Goal: Task Accomplishment & Management: Manage account settings

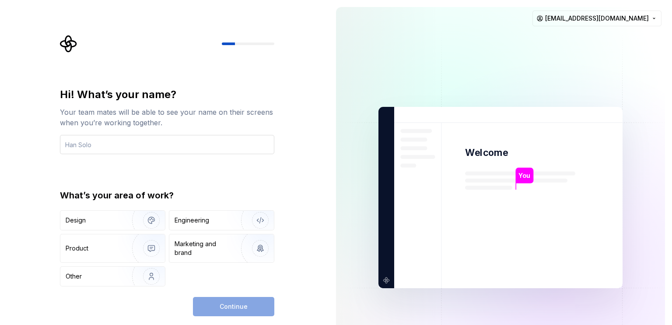
type input "L"
type input "H"
type input "Dwiky"
click at [145, 216] on img "button" at bounding box center [146, 220] width 56 height 59
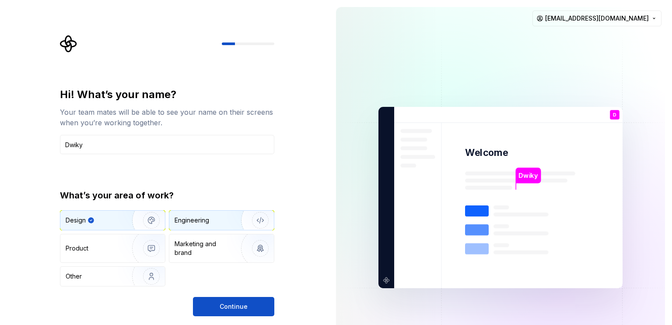
click at [192, 221] on div "Engineering" at bounding box center [192, 220] width 35 height 9
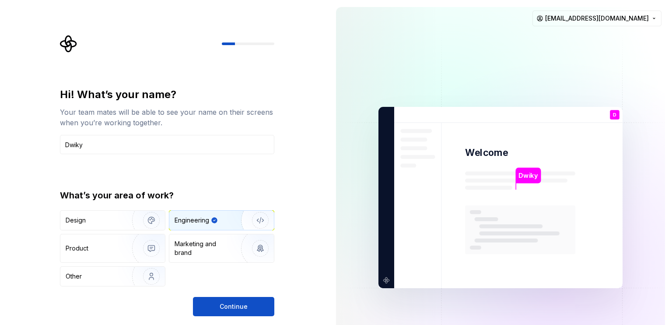
click at [192, 221] on div "Engineering" at bounding box center [192, 220] width 35 height 9
click at [128, 224] on img "button" at bounding box center [146, 220] width 56 height 59
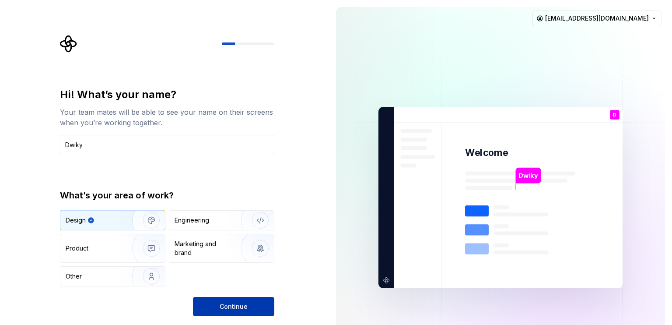
click at [240, 300] on button "Continue" at bounding box center [233, 306] width 81 height 19
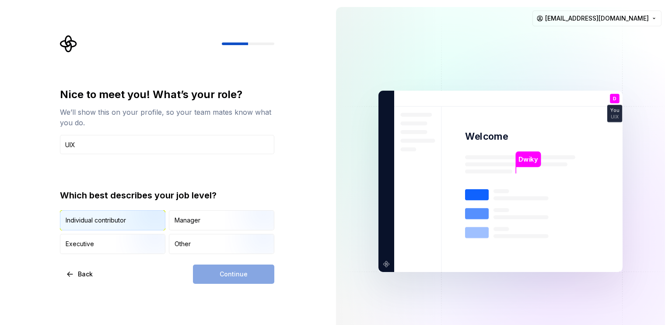
type input "UIX"
click at [156, 217] on img "button" at bounding box center [144, 231] width 56 height 59
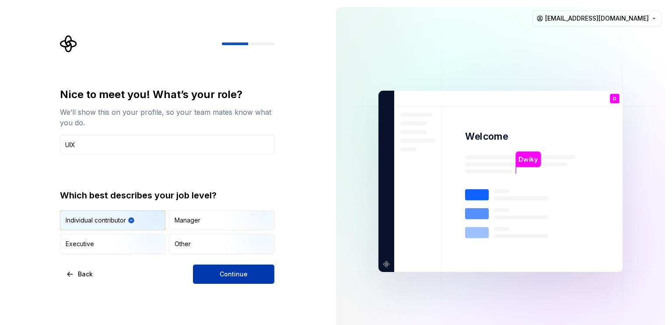
click at [236, 272] on span "Continue" at bounding box center [234, 274] width 28 height 9
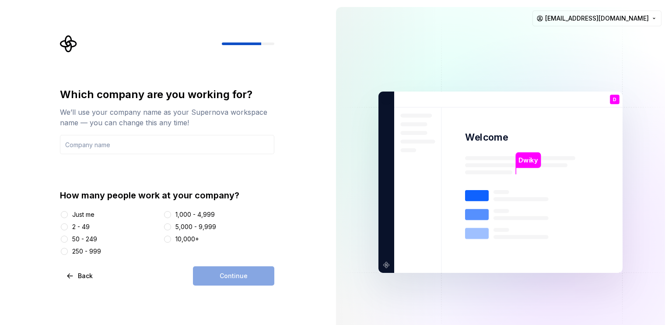
click at [87, 212] on div "Just me" at bounding box center [83, 214] width 22 height 9
click at [68, 212] on button "Just me" at bounding box center [64, 214] width 7 height 7
click at [208, 270] on div "Continue" at bounding box center [233, 275] width 81 height 19
click at [114, 140] on input "text" at bounding box center [167, 144] width 214 height 19
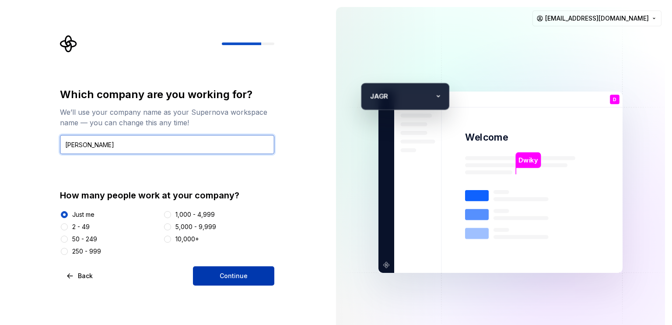
type input "[PERSON_NAME]"
click at [270, 270] on button "Continue" at bounding box center [233, 275] width 81 height 19
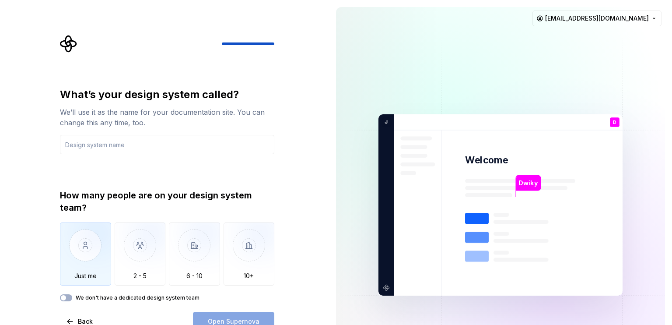
click at [77, 238] on img "button" at bounding box center [85, 251] width 51 height 59
click at [134, 145] on input "text" at bounding box center [167, 144] width 214 height 19
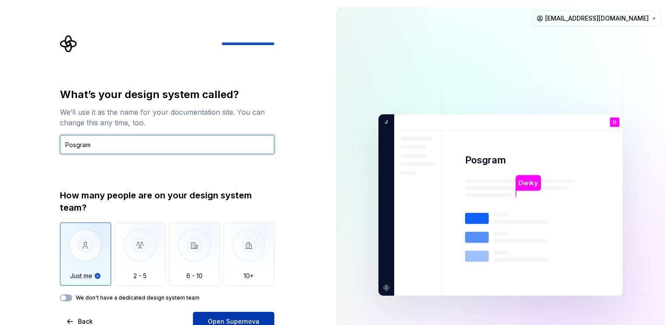
type input "Posgram"
click at [230, 315] on button "Open Supernova" at bounding box center [233, 321] width 81 height 19
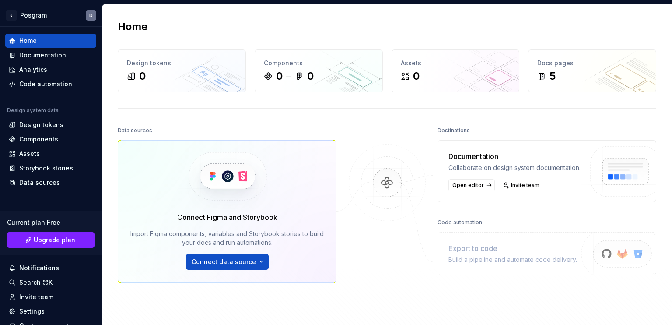
click at [354, 129] on div at bounding box center [387, 221] width 88 height 195
click at [255, 262] on html "J Posgram D Home Documentation Analytics Code automation Design system data Des…" at bounding box center [336, 162] width 672 height 325
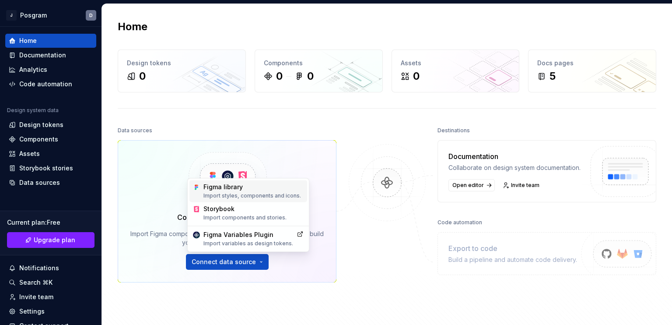
click at [241, 189] on div "Figma library Import styles, components and icons." at bounding box center [253, 190] width 100 height 17
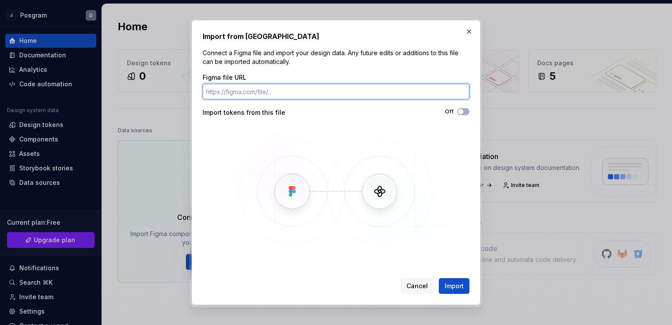
click at [268, 87] on input "Figma file URL" at bounding box center [336, 92] width 267 height 16
click at [331, 86] on input "Figma file URL" at bounding box center [336, 92] width 267 height 16
paste input "[URL][DOMAIN_NAME]"
type input "[URL][DOMAIN_NAME]"
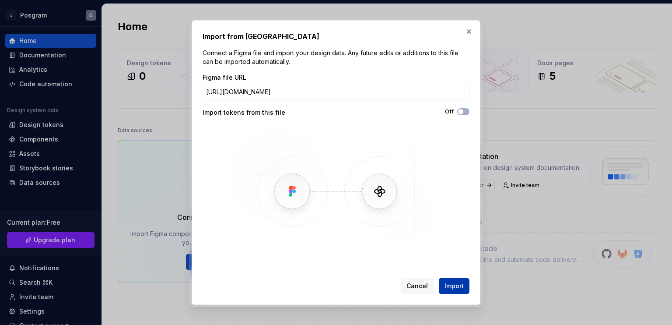
click at [455, 290] on span "Import" at bounding box center [454, 285] width 19 height 9
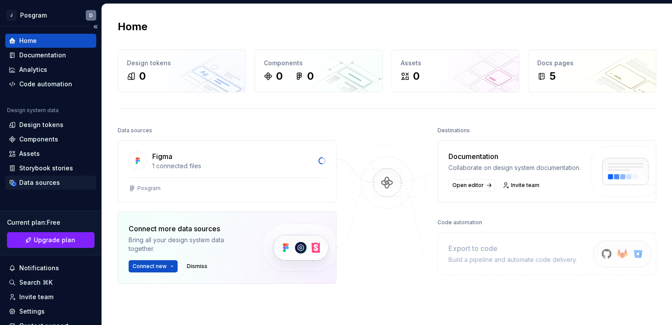
click at [55, 179] on div "Data sources" at bounding box center [39, 182] width 41 height 9
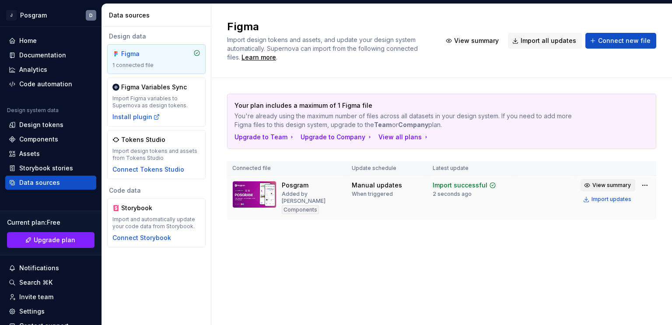
click at [615, 185] on span "View summary" at bounding box center [611, 185] width 39 height 7
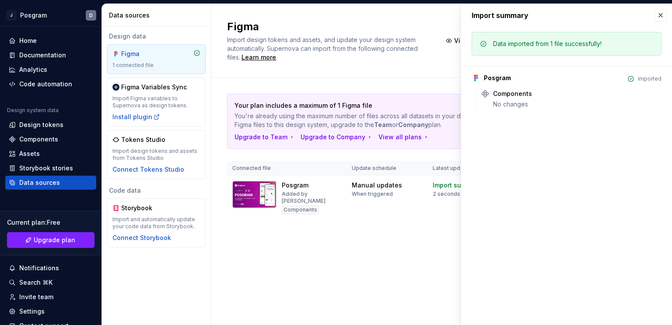
click at [489, 76] on div "Posgram" at bounding box center [497, 78] width 27 height 9
click at [660, 16] on button "button" at bounding box center [661, 15] width 12 height 12
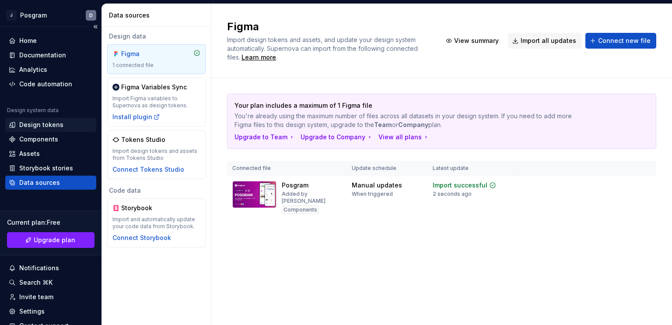
click at [49, 129] on div "Design tokens" at bounding box center [41, 124] width 44 height 9
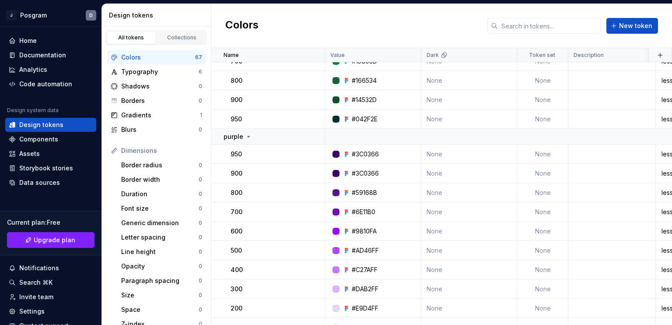
scroll to position [1126, 0]
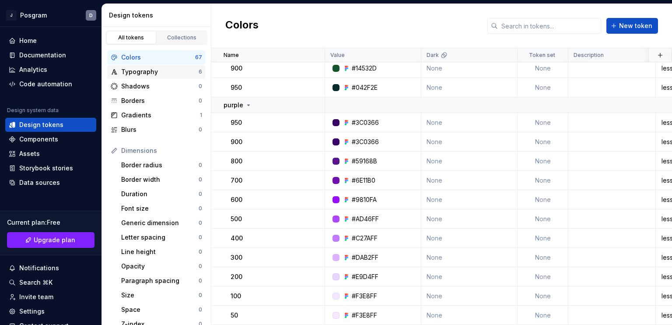
click at [159, 72] on div "Typography" at bounding box center [159, 71] width 77 height 9
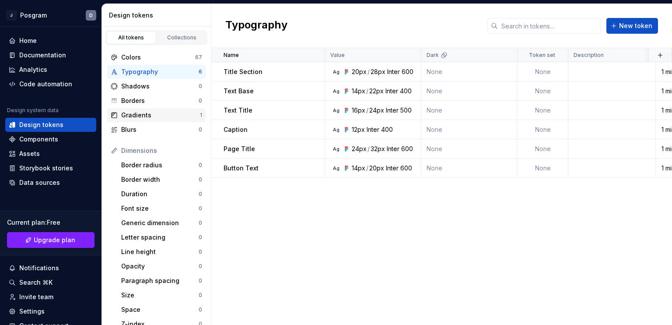
click at [158, 113] on div "Gradients" at bounding box center [160, 115] width 79 height 9
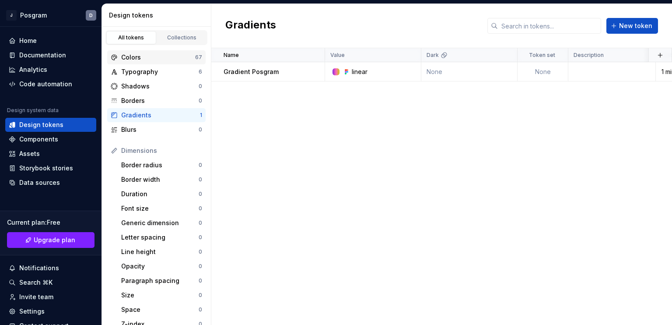
click at [154, 60] on div "Colors" at bounding box center [158, 57] width 74 height 9
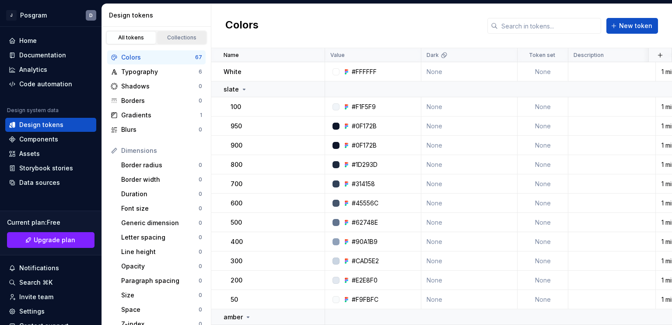
click at [171, 34] on div "Collections" at bounding box center [182, 37] width 44 height 7
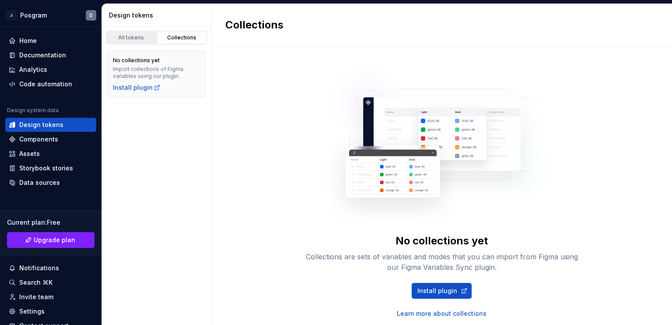
click at [139, 38] on div "All tokens" at bounding box center [131, 37] width 44 height 7
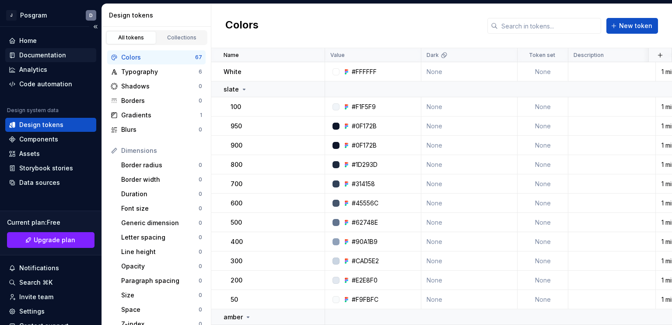
click at [57, 54] on div "Documentation" at bounding box center [42, 55] width 47 height 9
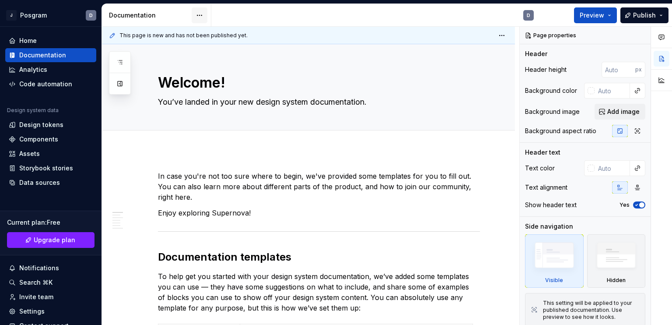
click at [198, 13] on html "J Posgram D Home Documentation Analytics Code automation Design system data Des…" at bounding box center [336, 162] width 672 height 325
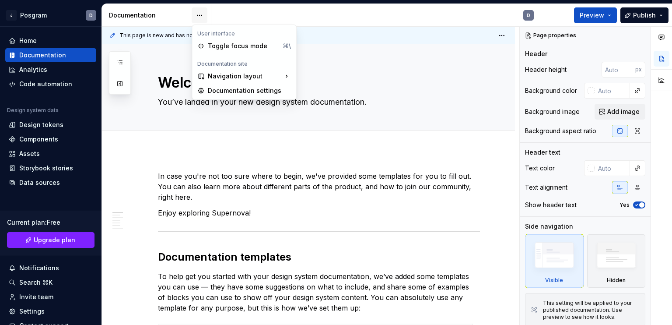
click at [198, 13] on html "J Posgram D Home Documentation Analytics Code automation Design system data Des…" at bounding box center [336, 162] width 672 height 325
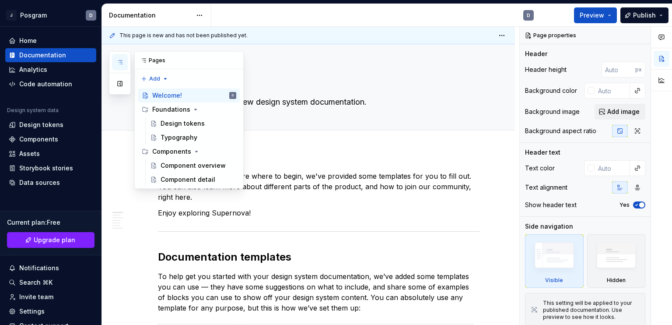
click at [122, 67] on button "button" at bounding box center [120, 62] width 16 height 16
click at [589, 15] on span "Preview" at bounding box center [592, 15] width 25 height 9
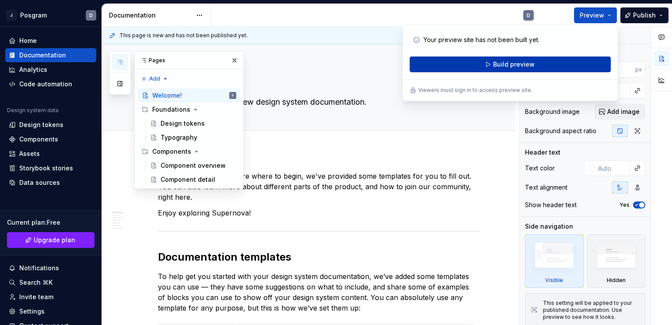
click at [540, 66] on button "Build preview" at bounding box center [510, 64] width 201 height 16
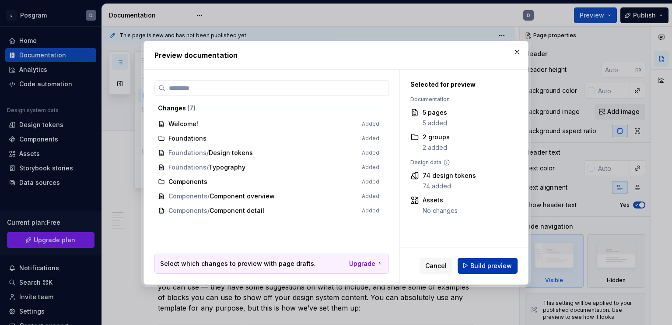
click at [495, 266] on span "Build preview" at bounding box center [491, 265] width 42 height 9
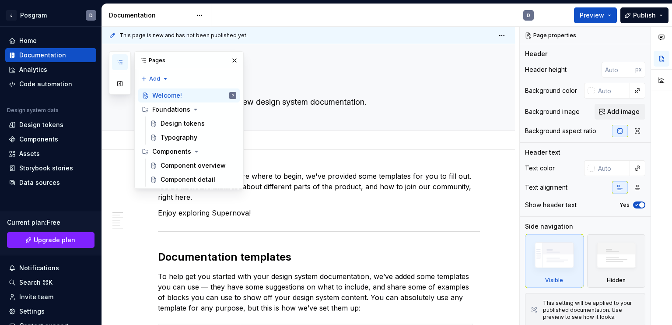
click at [472, 144] on div "Add tab" at bounding box center [319, 140] width 322 height 12
click at [595, 17] on span "Preview" at bounding box center [592, 15] width 25 height 9
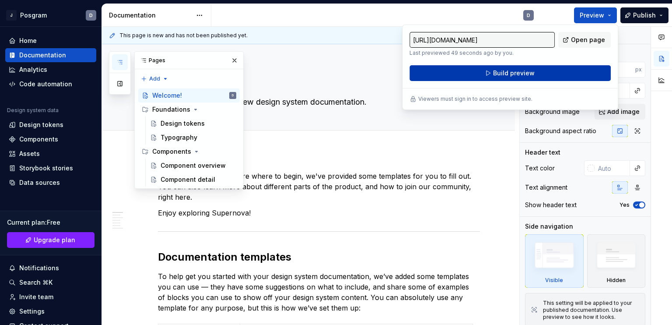
click at [567, 71] on button "Build preview" at bounding box center [510, 73] width 201 height 16
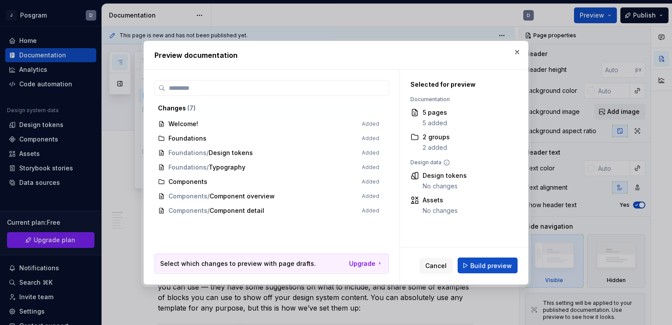
click at [499, 267] on span "Build preview" at bounding box center [491, 265] width 42 height 9
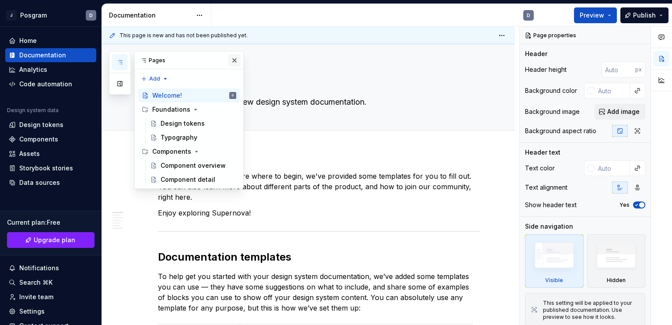
click at [233, 61] on button "button" at bounding box center [234, 60] width 12 height 12
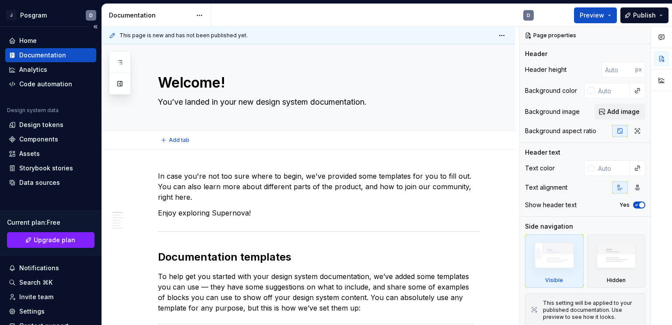
type textarea "*"
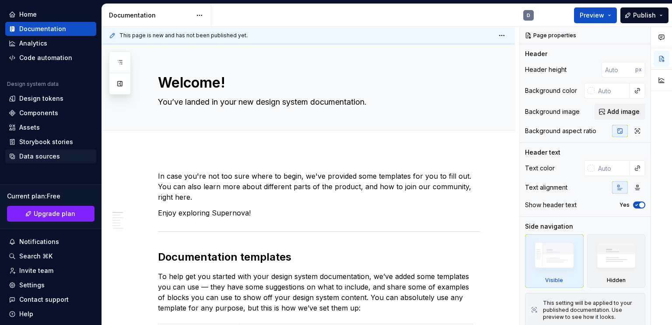
scroll to position [52, 0]
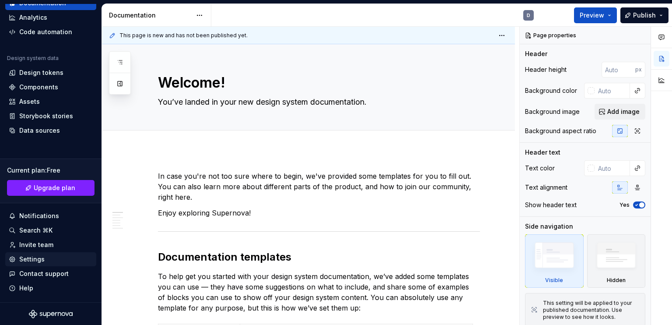
click at [39, 261] on div "Settings" at bounding box center [31, 259] width 25 height 9
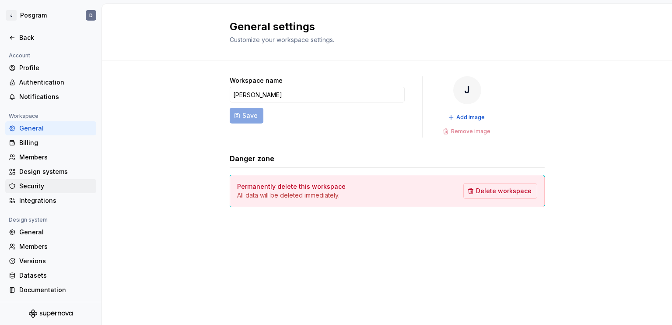
click at [45, 183] on div "Security" at bounding box center [56, 186] width 74 height 9
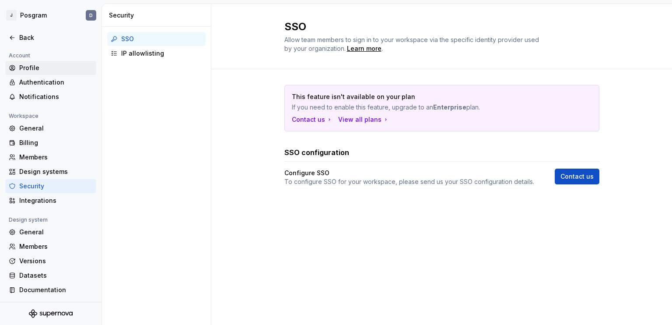
click at [35, 68] on div "Profile" at bounding box center [56, 67] width 74 height 9
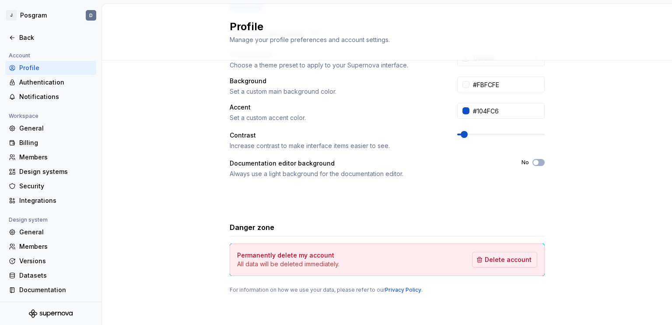
scroll to position [176, 0]
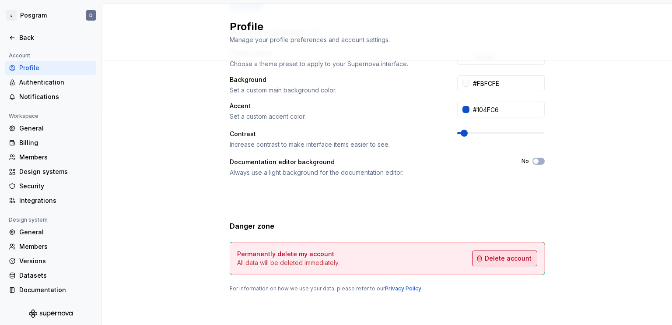
click at [507, 259] on span "Delete account" at bounding box center [508, 258] width 47 height 9
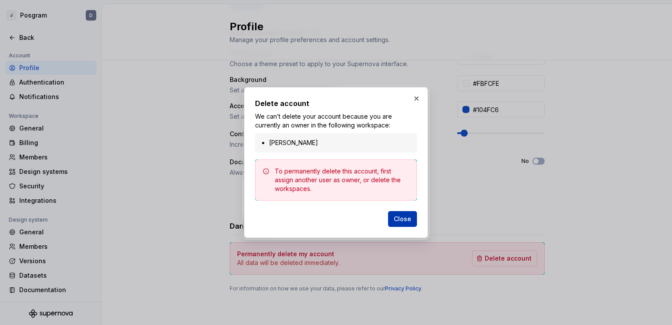
click at [400, 217] on span "Close" at bounding box center [403, 218] width 18 height 9
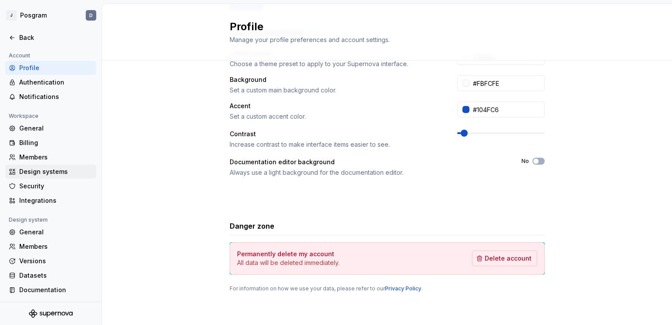
click at [49, 173] on div "Design systems" at bounding box center [56, 171] width 74 height 9
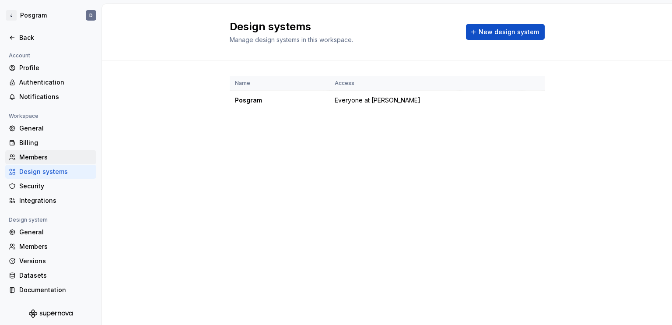
click at [47, 160] on div "Members" at bounding box center [56, 157] width 74 height 9
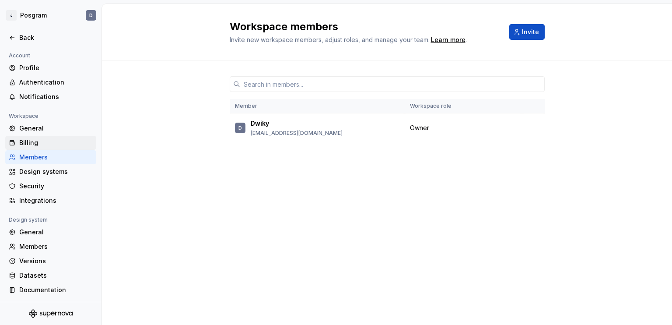
click at [54, 138] on div "Billing" at bounding box center [56, 142] width 74 height 9
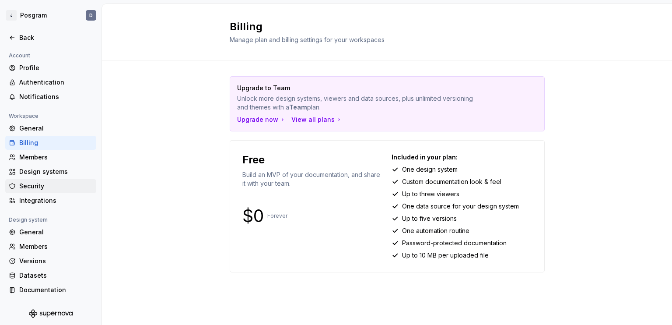
click at [38, 191] on div "Security" at bounding box center [50, 186] width 91 height 14
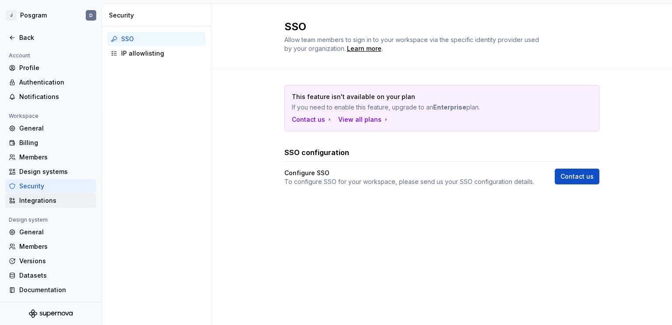
click at [59, 202] on div "Integrations" at bounding box center [56, 200] width 74 height 9
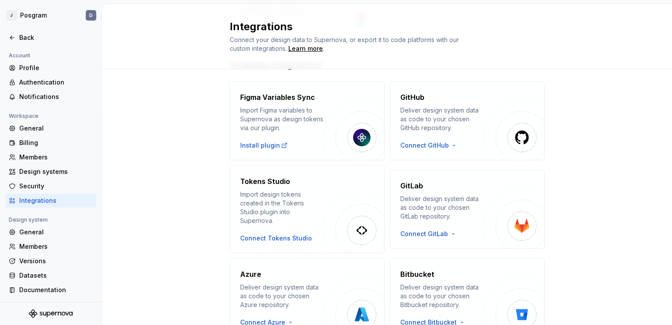
scroll to position [180, 0]
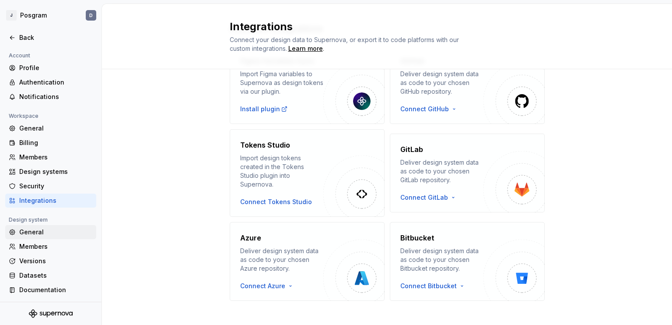
click at [37, 232] on div "General" at bounding box center [56, 232] width 74 height 9
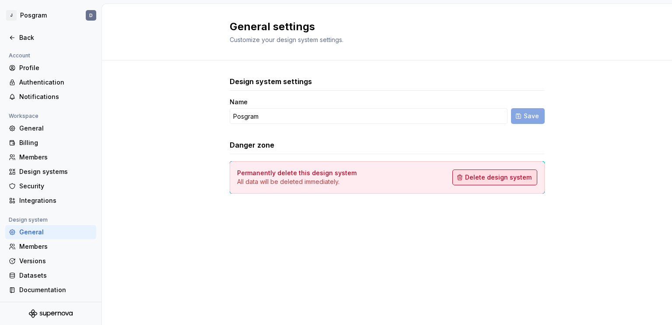
click at [508, 174] on span "Delete design system" at bounding box center [498, 177] width 67 height 9
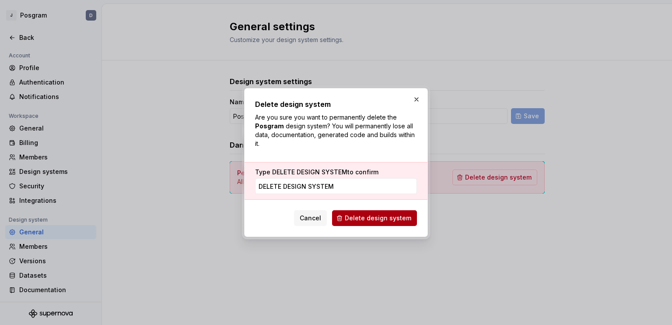
type input "DELETE DESIGN SYSTEM"
click at [397, 220] on span "Delete design system" at bounding box center [378, 218] width 67 height 9
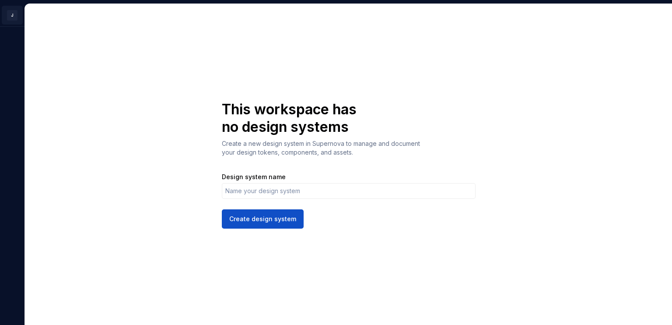
click at [10, 17] on html "[PERSON_NAME] This workspace has no design systems Create a new design system i…" at bounding box center [336, 162] width 672 height 325
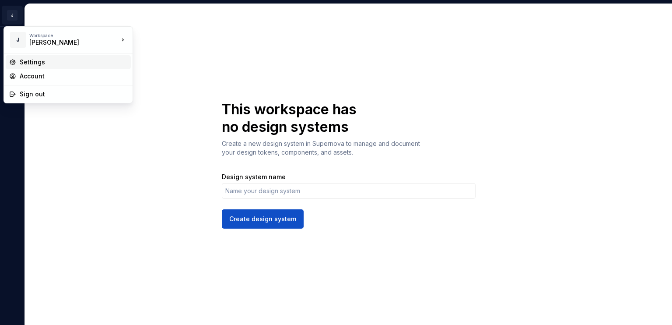
click at [27, 60] on div "Settings" at bounding box center [74, 62] width 108 height 9
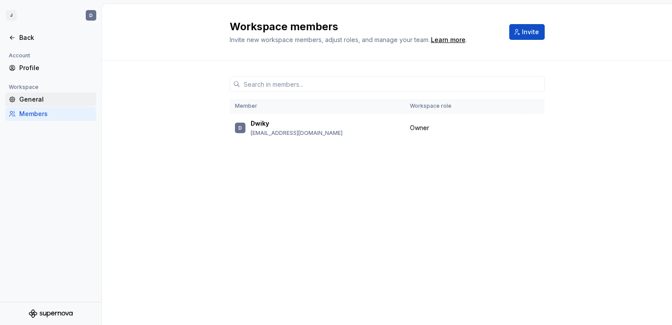
click at [30, 98] on div "General" at bounding box center [56, 99] width 74 height 9
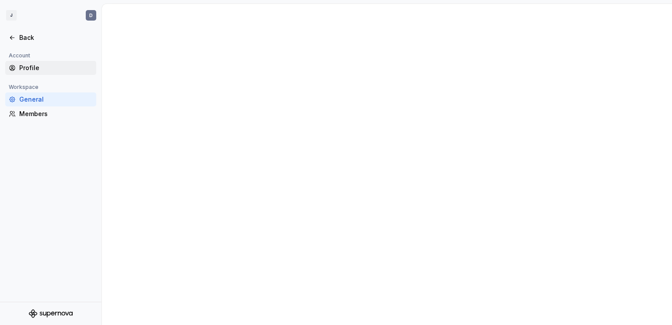
click at [36, 70] on div "Profile" at bounding box center [56, 67] width 74 height 9
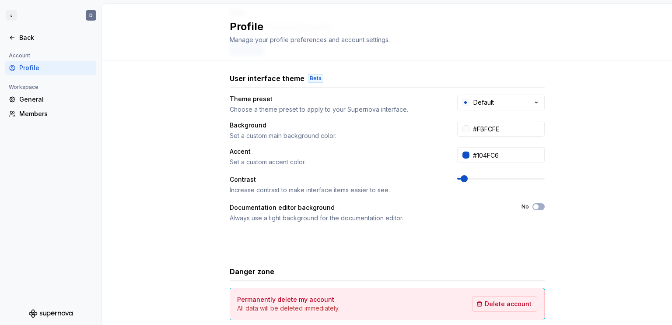
scroll to position [176, 0]
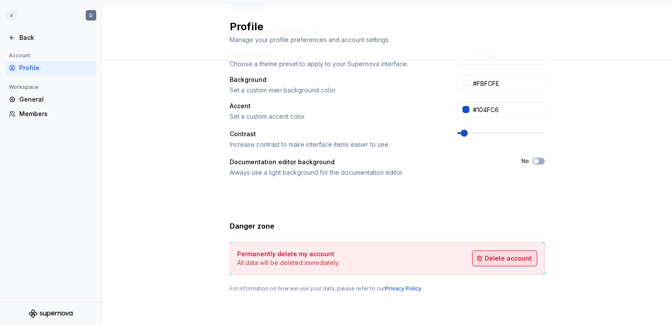
click at [520, 260] on span "Delete account" at bounding box center [508, 258] width 47 height 9
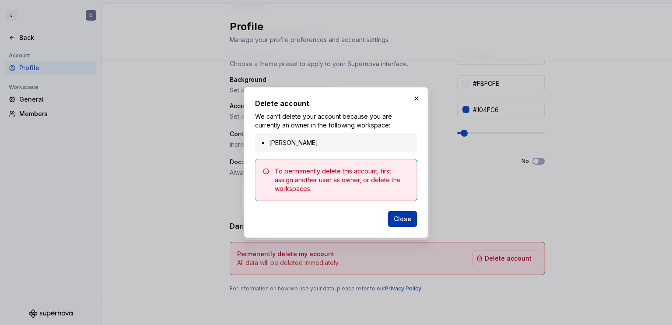
click at [406, 217] on span "Close" at bounding box center [403, 218] width 18 height 9
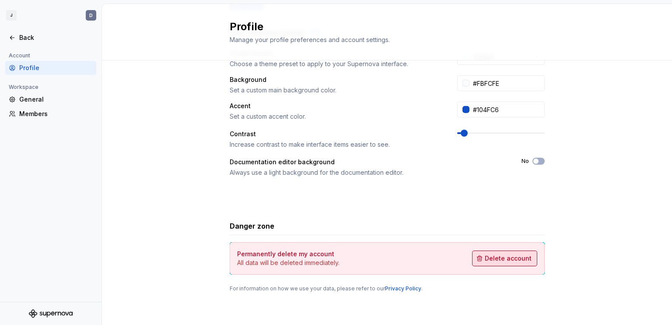
click at [504, 259] on span "Delete account" at bounding box center [508, 258] width 47 height 9
click at [41, 109] on div "Members" at bounding box center [56, 113] width 74 height 9
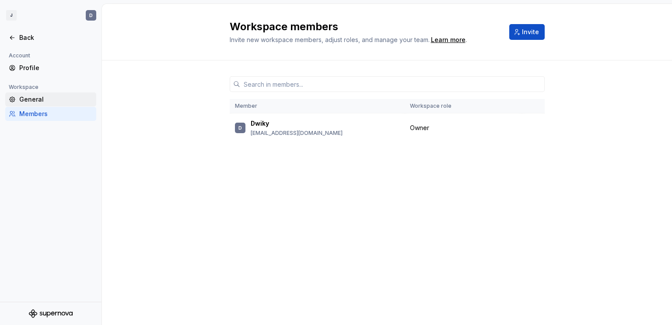
click at [42, 102] on div "General" at bounding box center [56, 99] width 74 height 9
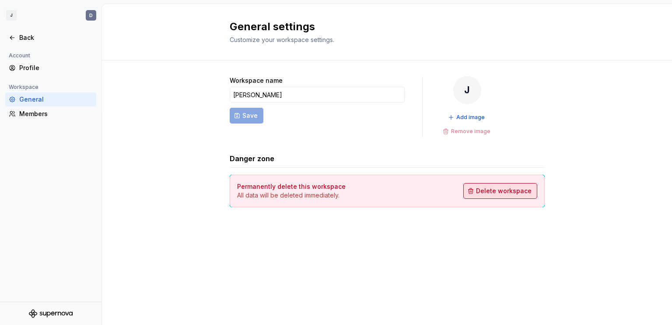
click at [509, 193] on span "Delete workspace" at bounding box center [504, 190] width 56 height 9
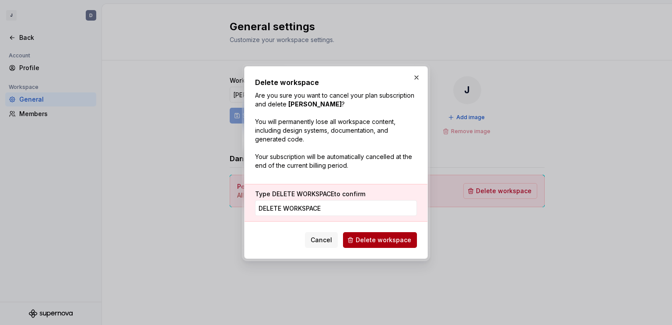
type input "DELETE WORKSPACE"
click at [392, 236] on span "Delete workspace" at bounding box center [384, 239] width 56 height 9
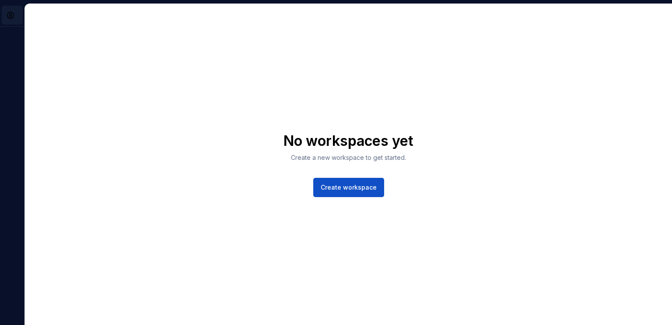
click at [12, 10] on html "D No workspaces yet Create a new workspace to get started. Create workspace *" at bounding box center [336, 162] width 672 height 325
click at [23, 35] on div "Account" at bounding box center [48, 35] width 57 height 9
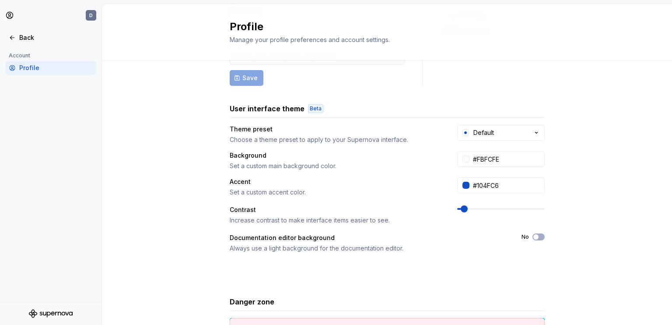
scroll to position [176, 0]
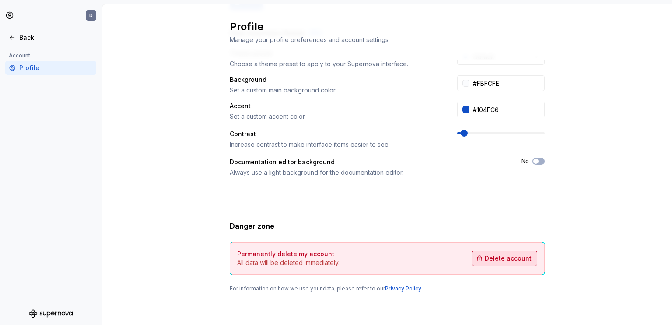
click at [522, 255] on span "Delete account" at bounding box center [508, 258] width 47 height 9
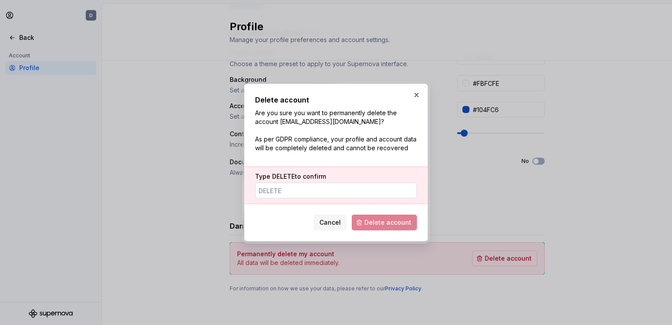
click at [358, 190] on input "Type DELETE to confirm" at bounding box center [336, 190] width 162 height 16
type input "DELETE"
click at [415, 221] on button "Delete account" at bounding box center [384, 222] width 65 height 16
